Goal: Transaction & Acquisition: Purchase product/service

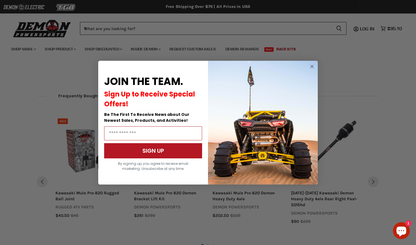
scroll to position [395, 0]
